Goal: Information Seeking & Learning: Learn about a topic

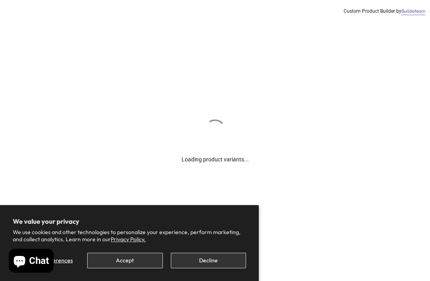
click at [147, 261] on button "Accept" at bounding box center [124, 261] width 75 height 16
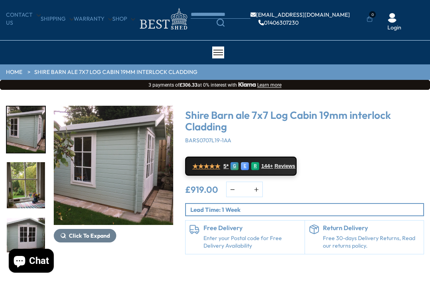
scroll to position [19, 0]
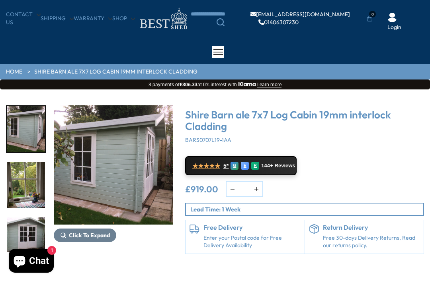
click at [35, 187] on img "2 / 11" at bounding box center [26, 185] width 38 height 46
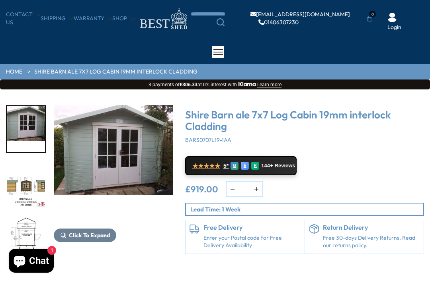
click at [26, 244] on img "5 / 11" at bounding box center [26, 241] width 38 height 46
click at [173, 166] on img "3 / 11" at bounding box center [113, 164] width 119 height 119
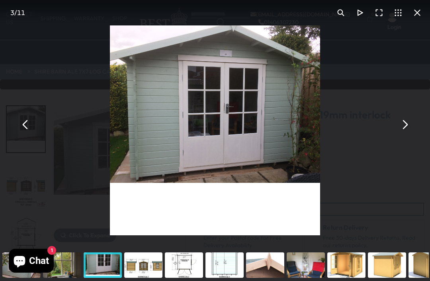
click at [403, 134] on button "You can close this modal content with the ESC key" at bounding box center [404, 124] width 19 height 19
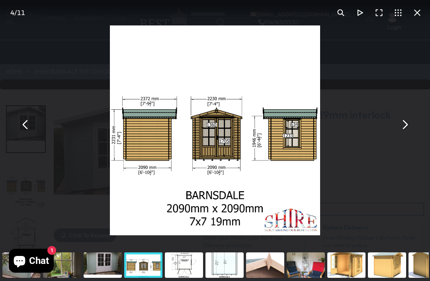
click at [407, 134] on button "You can close this modal content with the ESC key" at bounding box center [404, 124] width 19 height 19
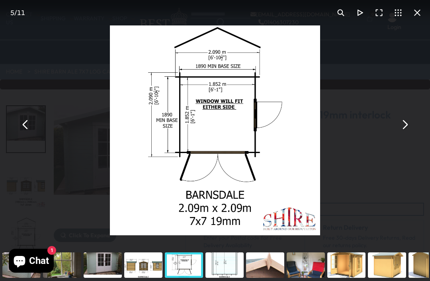
click at [401, 134] on button "You can close this modal content with the ESC key" at bounding box center [404, 124] width 19 height 19
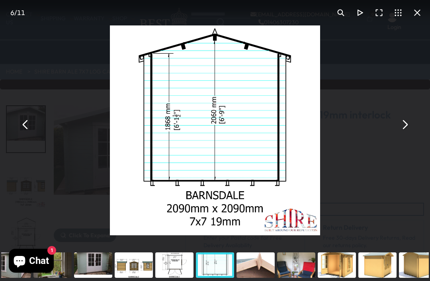
click at [402, 134] on button "You can close this modal content with the ESC key" at bounding box center [404, 124] width 19 height 19
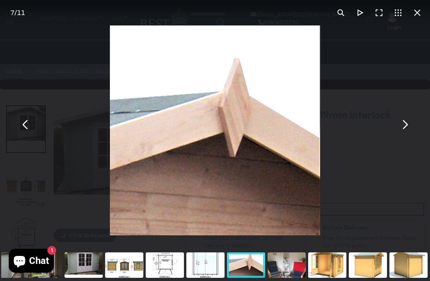
click at [403, 134] on button "You can close this modal content with the ESC key" at bounding box center [404, 124] width 19 height 19
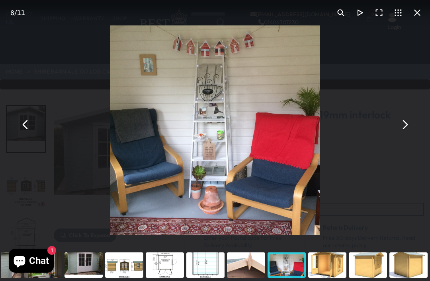
click at [406, 134] on button "You can close this modal content with the ESC key" at bounding box center [404, 124] width 19 height 19
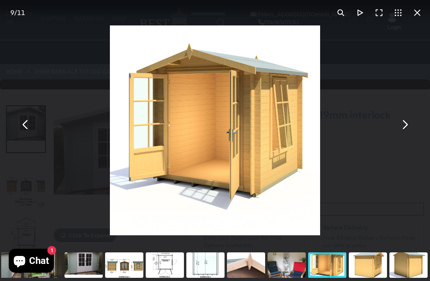
click at [403, 134] on button "You can close this modal content with the ESC key" at bounding box center [404, 124] width 19 height 19
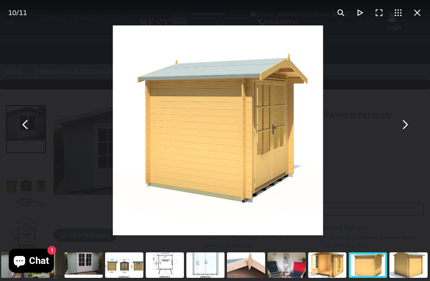
click at [403, 134] on button "You can close this modal content with the ESC key" at bounding box center [404, 124] width 19 height 19
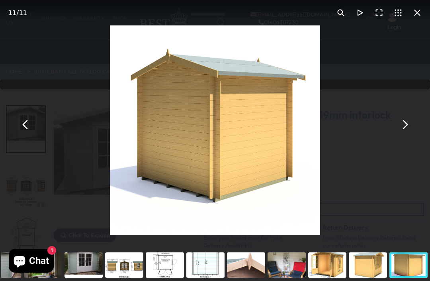
click at [418, 20] on button "You can close this modal content with the ESC key" at bounding box center [416, 12] width 19 height 19
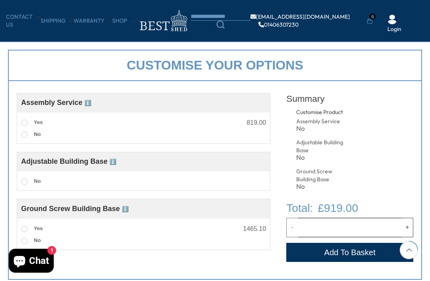
scroll to position [243, 0]
click at [25, 183] on span at bounding box center [24, 182] width 6 height 6
click at [22, 187] on label "No" at bounding box center [30, 182] width 19 height 10
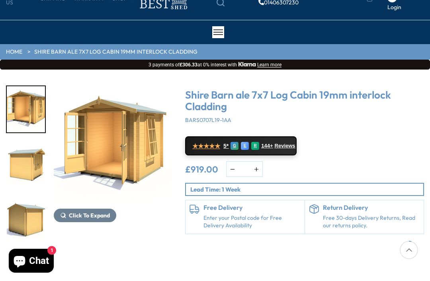
scroll to position [0, 0]
